Goal: Transaction & Acquisition: Purchase product/service

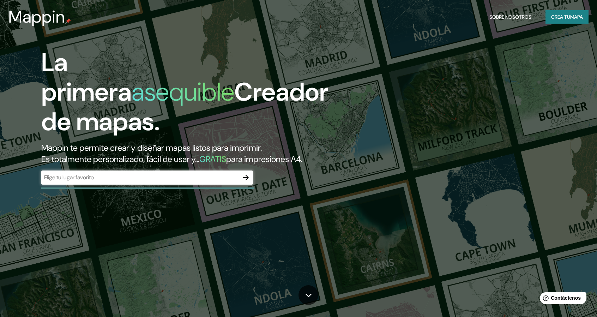
click at [573, 19] on font "mapa" at bounding box center [576, 17] width 13 height 6
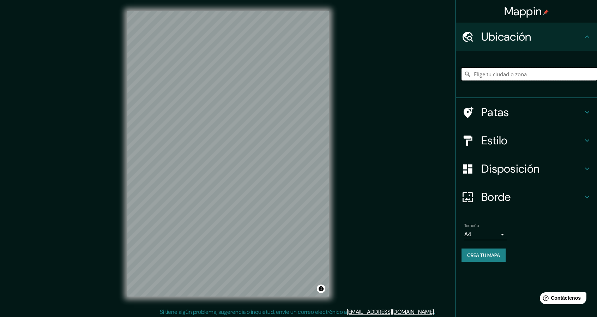
click at [534, 76] on input "Elige tu ciudad o zona" at bounding box center [528, 74] width 135 height 13
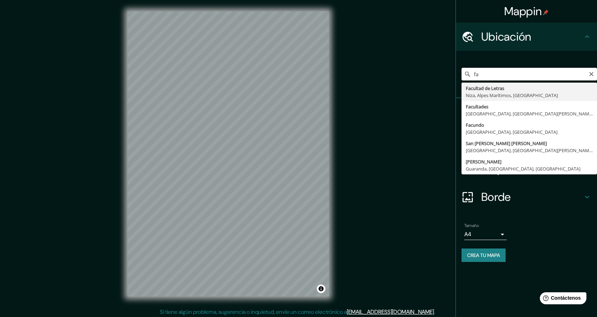
type input "f"
type input "[GEOGRAPHIC_DATA], [GEOGRAPHIC_DATA], [GEOGRAPHIC_DATA]"
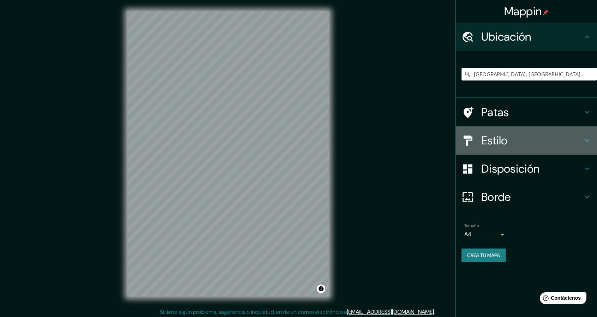
click at [568, 143] on h4 "Estilo" at bounding box center [532, 140] width 102 height 14
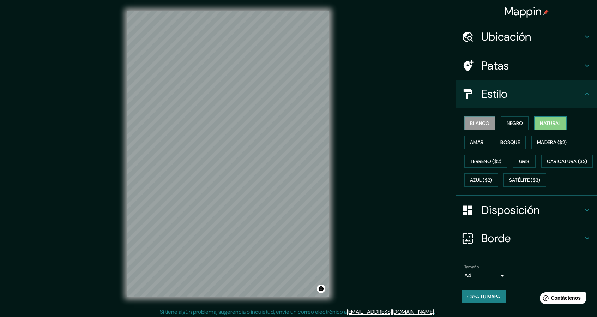
click at [539, 123] on font "Natural" at bounding box center [549, 123] width 21 height 6
click at [494, 140] on button "Bosque" at bounding box center [509, 141] width 31 height 13
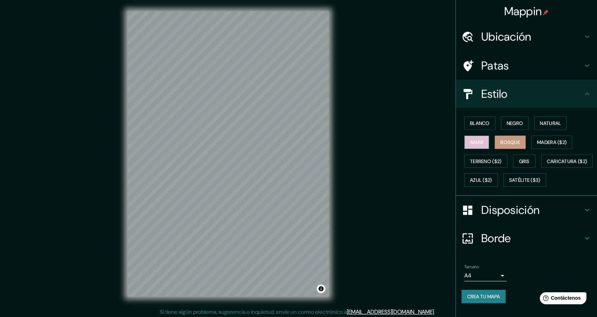
click at [478, 140] on font "Amar" at bounding box center [476, 142] width 13 height 6
click at [470, 158] on font "Terreno ($2)" at bounding box center [486, 161] width 32 height 6
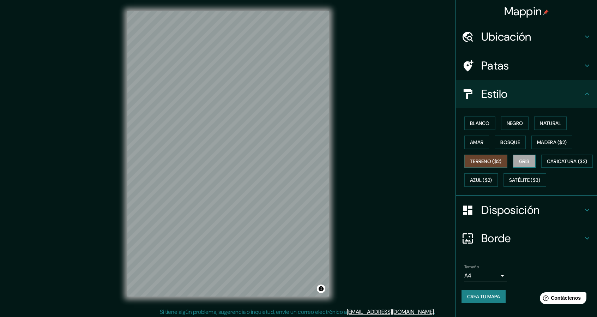
click at [513, 164] on button "Gris" at bounding box center [524, 160] width 23 height 13
click at [492, 182] on font "Azul ($2)" at bounding box center [481, 180] width 22 height 6
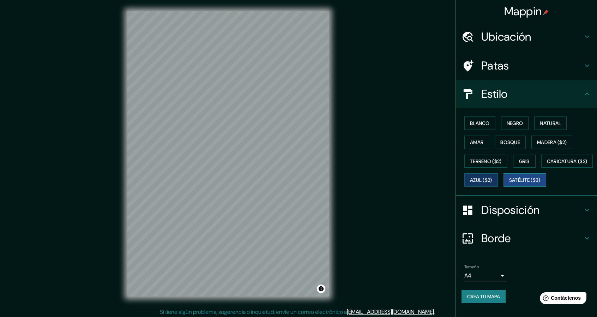
click at [509, 184] on font "Satélite ($3)" at bounding box center [524, 179] width 31 height 9
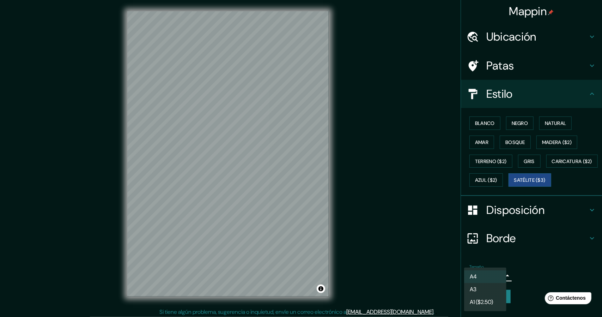
click at [476, 291] on body "Mappin Ubicación [GEOGRAPHIC_DATA], [GEOGRAPHIC_DATA], [GEOGRAPHIC_DATA] Patas …" at bounding box center [301, 158] width 602 height 317
click at [488, 294] on li "A3" at bounding box center [485, 289] width 42 height 13
type input "a4"
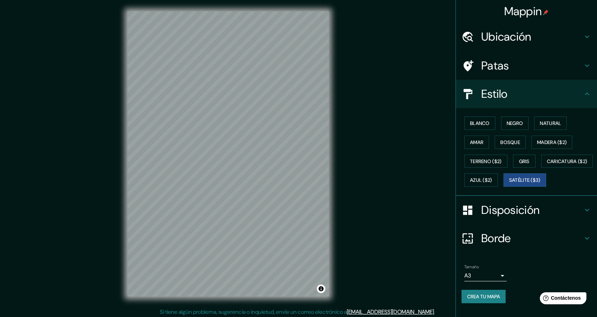
click at [558, 224] on div "Disposición" at bounding box center [526, 210] width 141 height 28
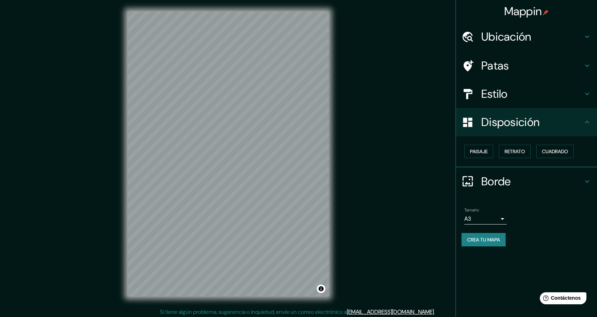
click at [495, 180] on font "Borde" at bounding box center [496, 181] width 30 height 15
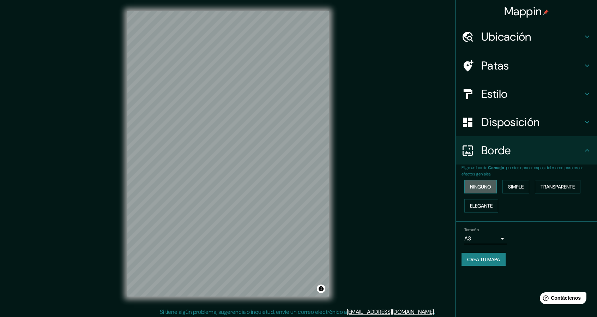
click at [491, 187] on font "Ninguno" at bounding box center [480, 186] width 21 height 6
click at [521, 186] on font "Simple" at bounding box center [516, 186] width 16 height 6
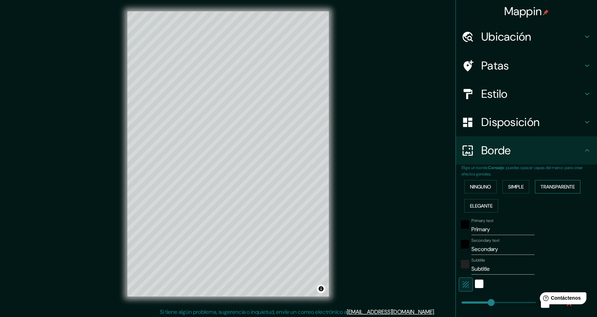
click at [559, 184] on font "Transparente" at bounding box center [557, 186] width 34 height 6
click at [479, 205] on font "Elegante" at bounding box center [481, 205] width 23 height 6
click at [473, 191] on button "Ninguno" at bounding box center [480, 186] width 32 height 13
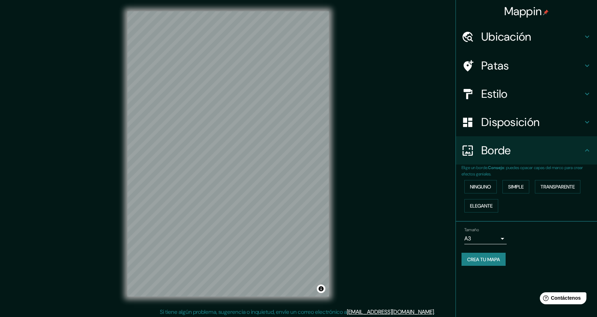
click at [492, 235] on body "Mappin Ubicación [GEOGRAPHIC_DATA], [GEOGRAPHIC_DATA], [GEOGRAPHIC_DATA] Patas …" at bounding box center [298, 158] width 597 height 317
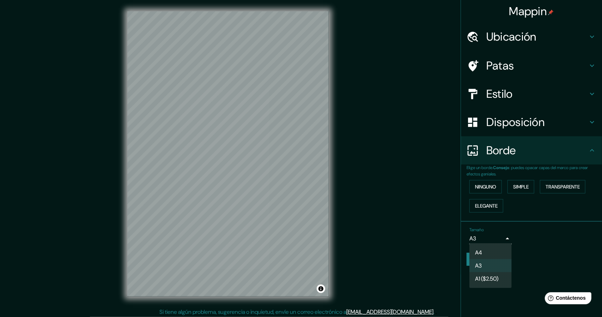
click at [492, 235] on div at bounding box center [301, 158] width 602 height 317
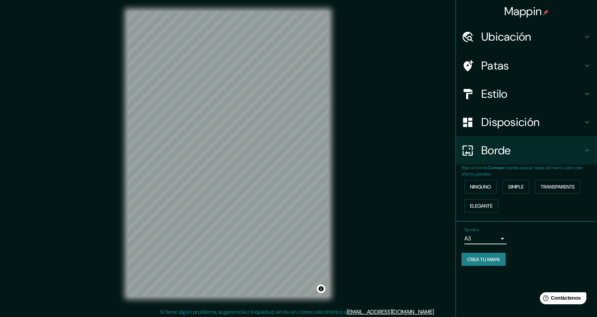
click at [527, 120] on font "Disposición" at bounding box center [510, 122] width 58 height 15
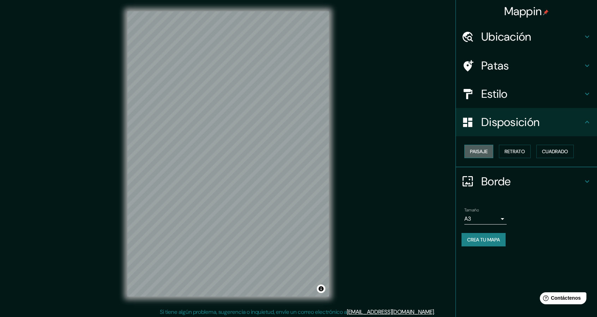
click at [478, 149] on font "Paisaje" at bounding box center [479, 151] width 18 height 6
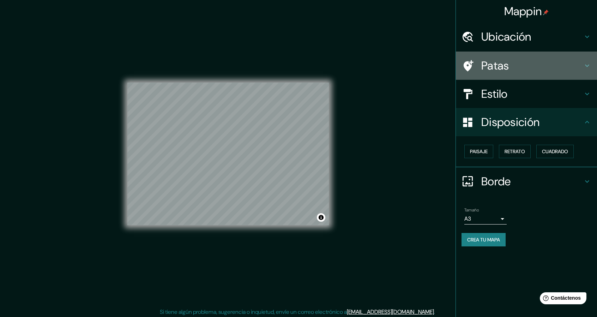
click at [524, 67] on h4 "Patas" at bounding box center [532, 66] width 102 height 14
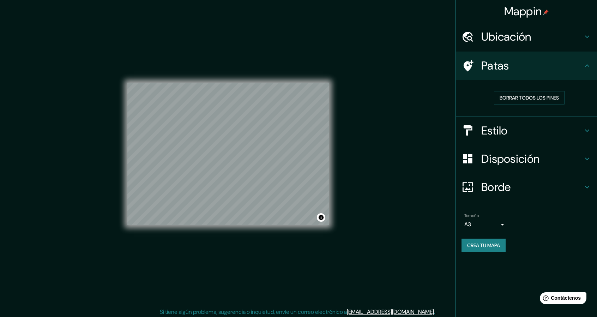
click at [524, 67] on h4 "Patas" at bounding box center [532, 66] width 102 height 14
click at [547, 128] on h4 "Estilo" at bounding box center [532, 130] width 102 height 14
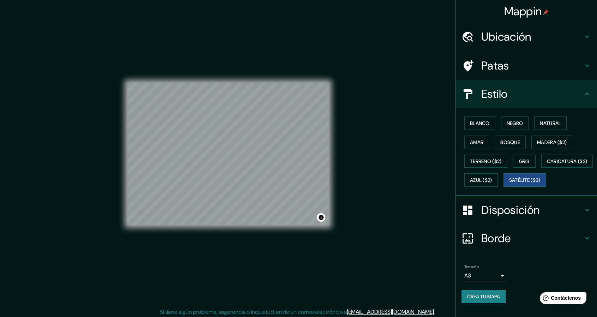
click at [549, 98] on h4 "Estilo" at bounding box center [532, 94] width 102 height 14
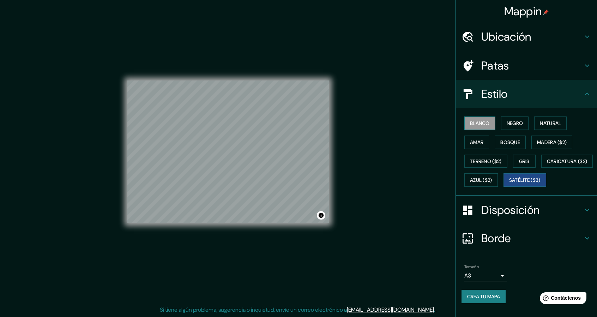
click at [485, 120] on button "Blanco" at bounding box center [479, 122] width 31 height 13
click at [510, 119] on font "Negro" at bounding box center [514, 122] width 17 height 9
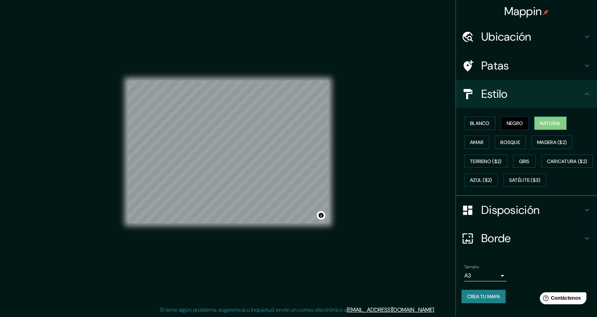
click at [541, 120] on font "Natural" at bounding box center [549, 123] width 21 height 6
click at [477, 123] on font "Blanco" at bounding box center [480, 123] width 20 height 6
click at [258, 158] on div at bounding box center [260, 157] width 6 height 6
click at [262, 159] on div at bounding box center [262, 157] width 6 height 6
click at [263, 157] on div at bounding box center [264, 156] width 6 height 6
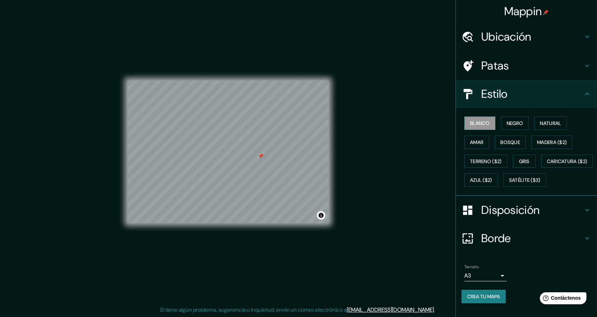
click at [260, 156] on div at bounding box center [261, 156] width 6 height 6
